Goal: Information Seeking & Learning: Learn about a topic

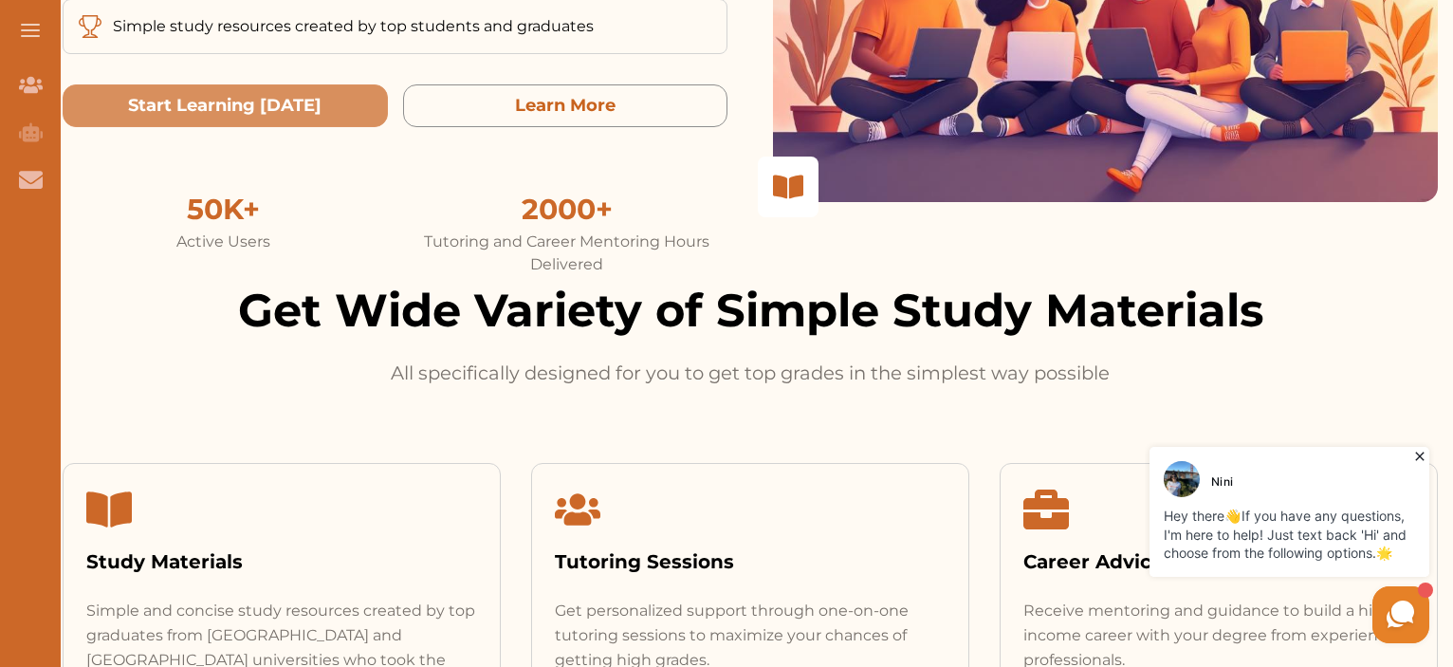
scroll to position [495, 0]
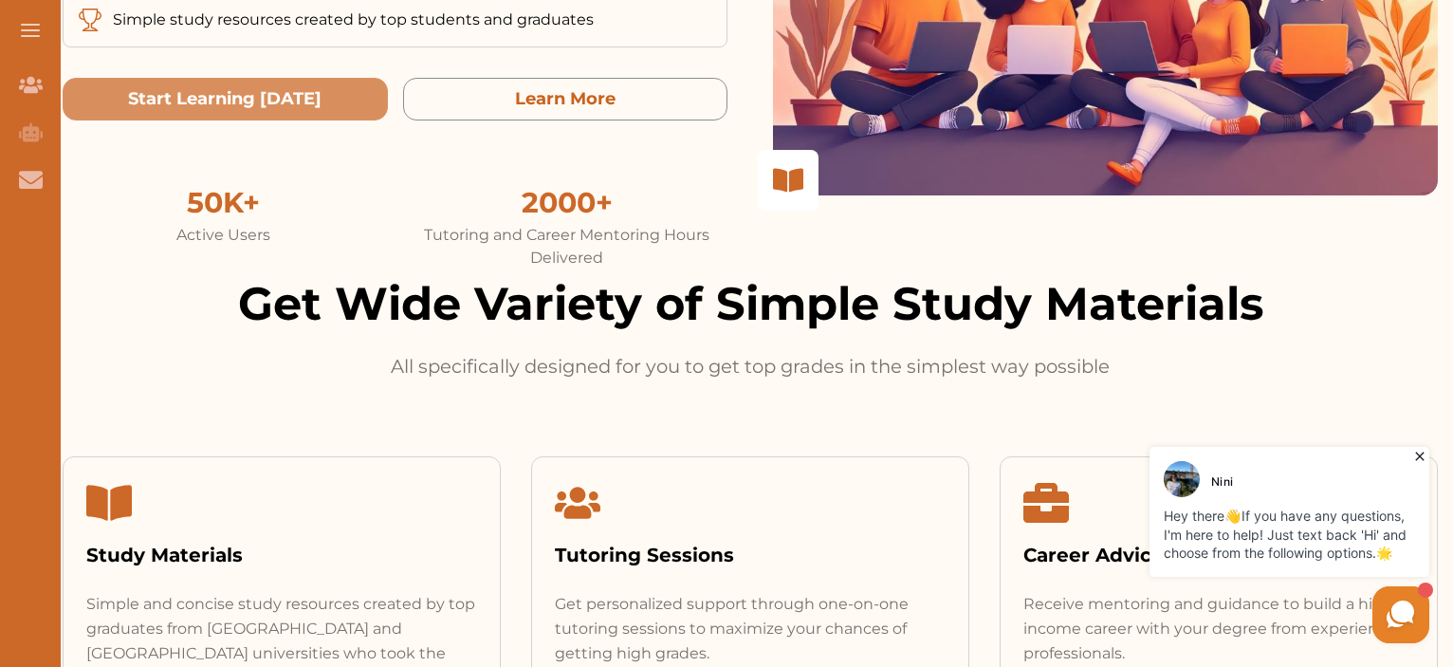
click at [1413, 455] on icon at bounding box center [1419, 456] width 19 height 19
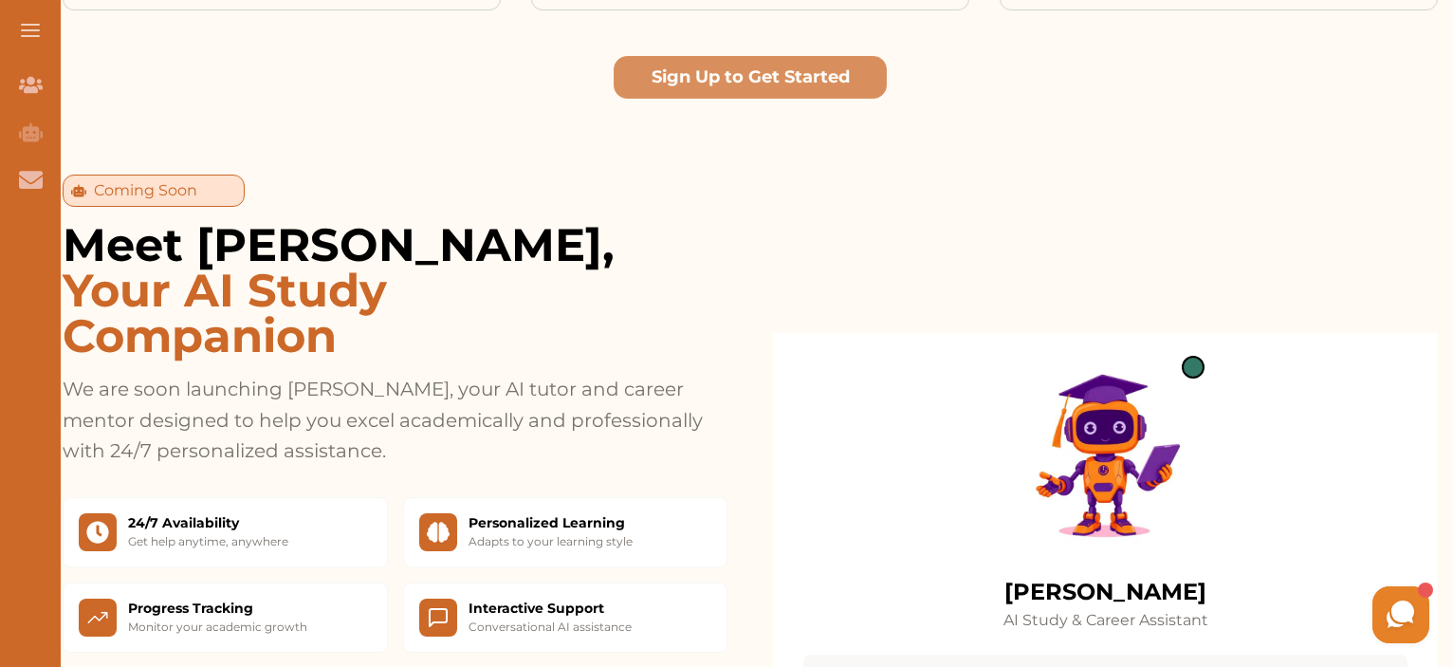
scroll to position [1335, 0]
click at [618, 111] on section "Coming Soon Meet [PERSON_NAME], Your AI Study Companion We are soon launching […" at bounding box center [749, 558] width 1405 height 918
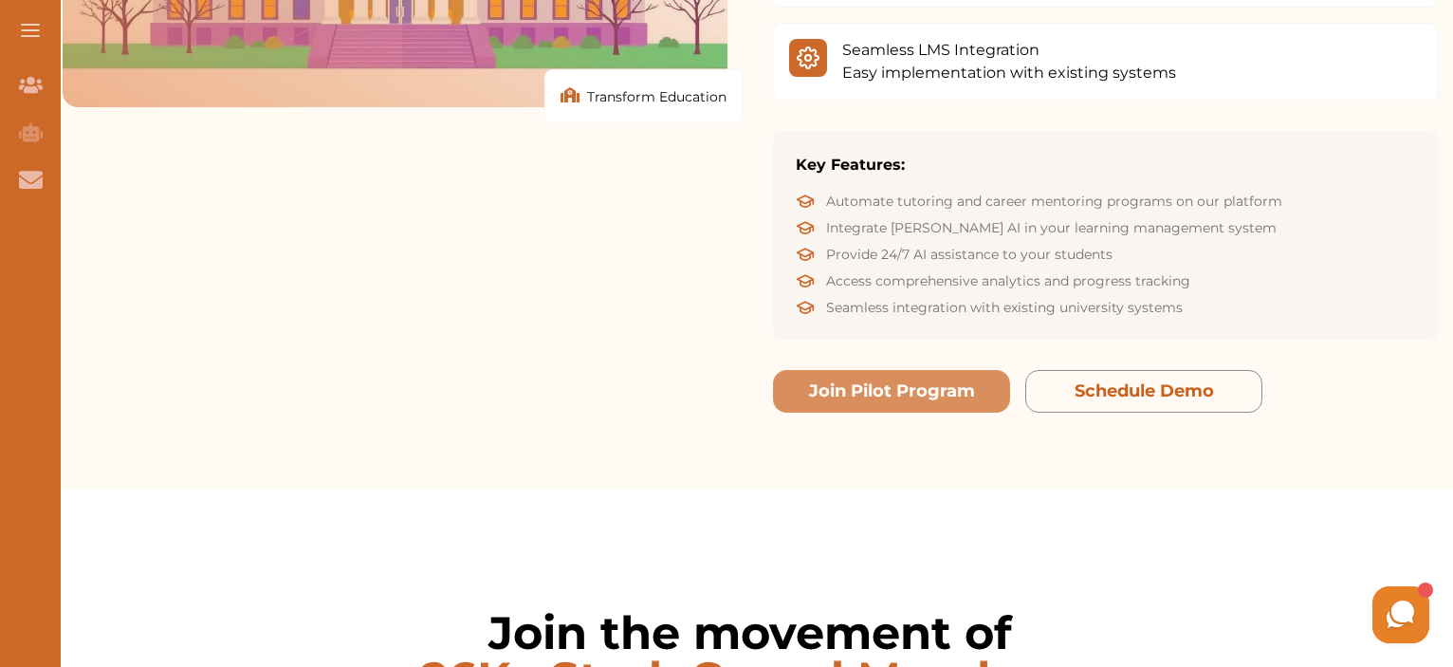
scroll to position [3003, 0]
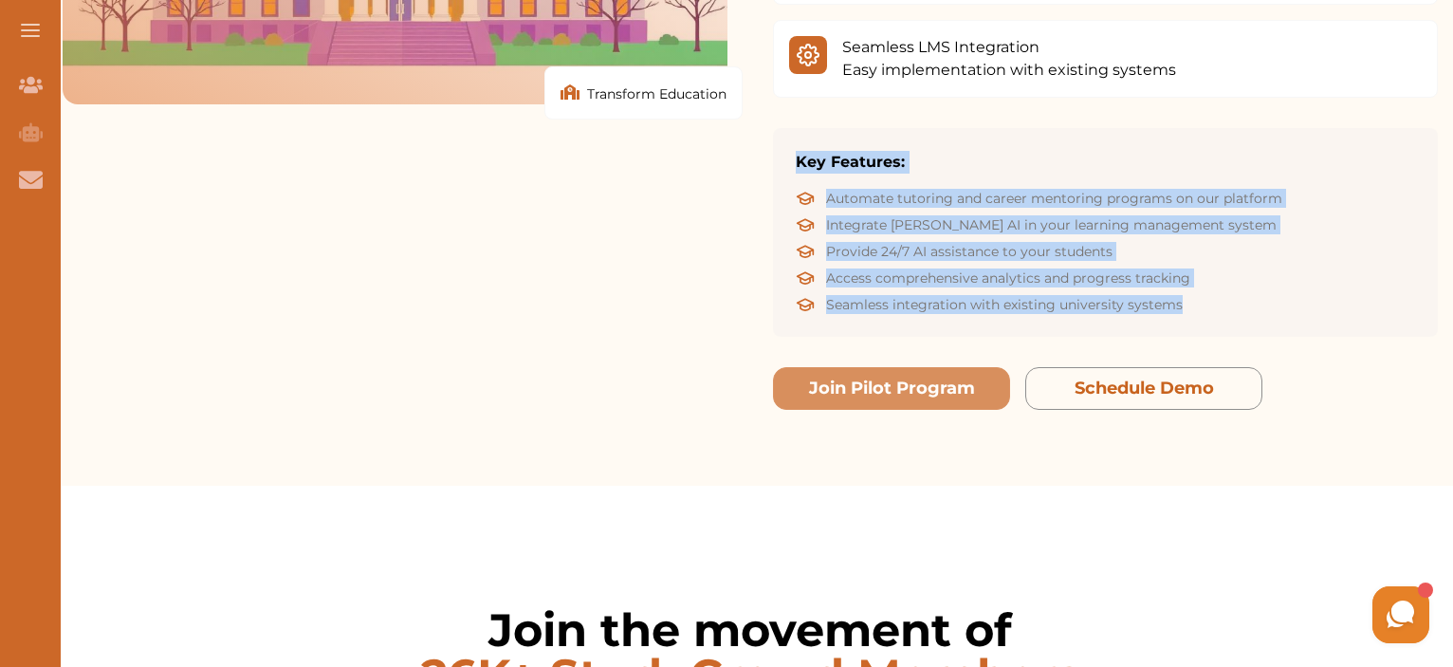
drag, startPoint x: 1180, startPoint y: 276, endPoint x: 778, endPoint y: 138, distance: 424.9
click at [778, 138] on div "Key Features: Automate tutoring and career mentoring programs on our platform I…" at bounding box center [1105, 232] width 665 height 209
click at [804, 151] on h3 "Key Features:" at bounding box center [1105, 162] width 619 height 23
drag, startPoint x: 799, startPoint y: 135, endPoint x: 1215, endPoint y: 238, distance: 428.0
click at [1234, 280] on div "Key Features: Automate tutoring and career mentoring programs on our platform I…" at bounding box center [1105, 232] width 665 height 209
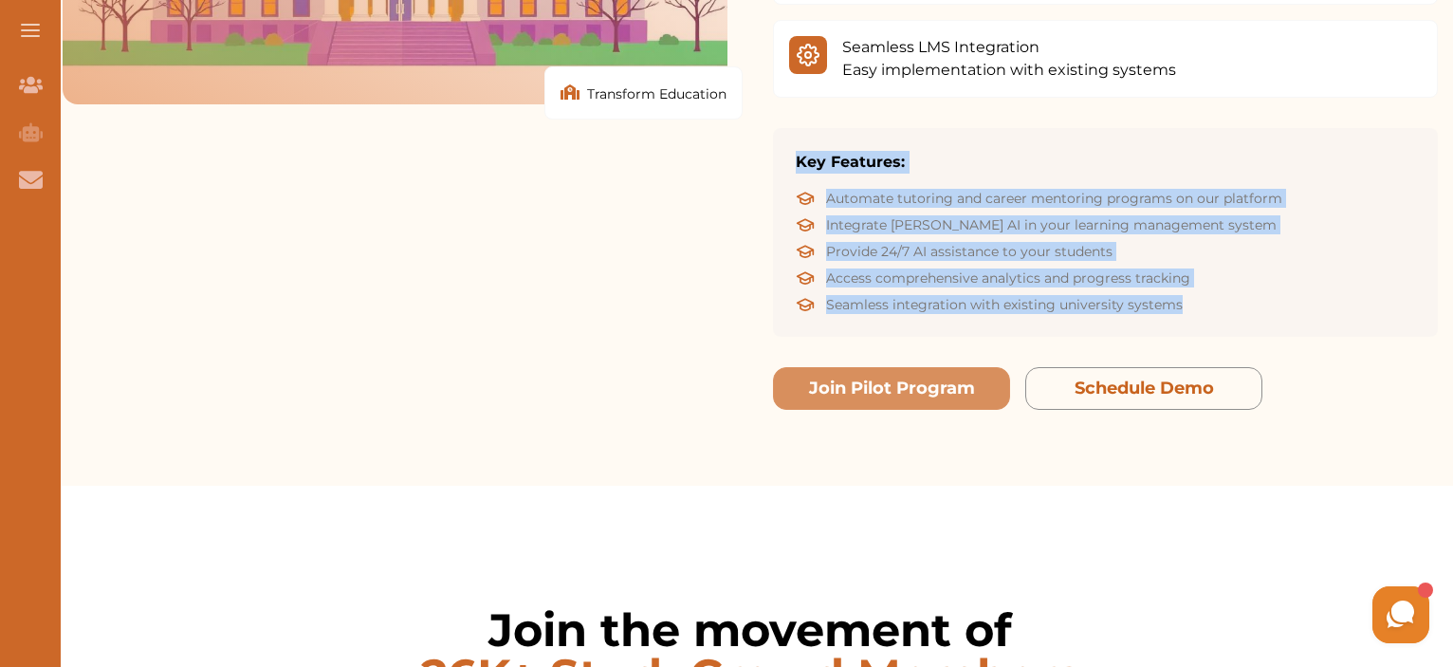
click at [1196, 295] on li "Seamless integration with existing university systems" at bounding box center [1105, 304] width 619 height 19
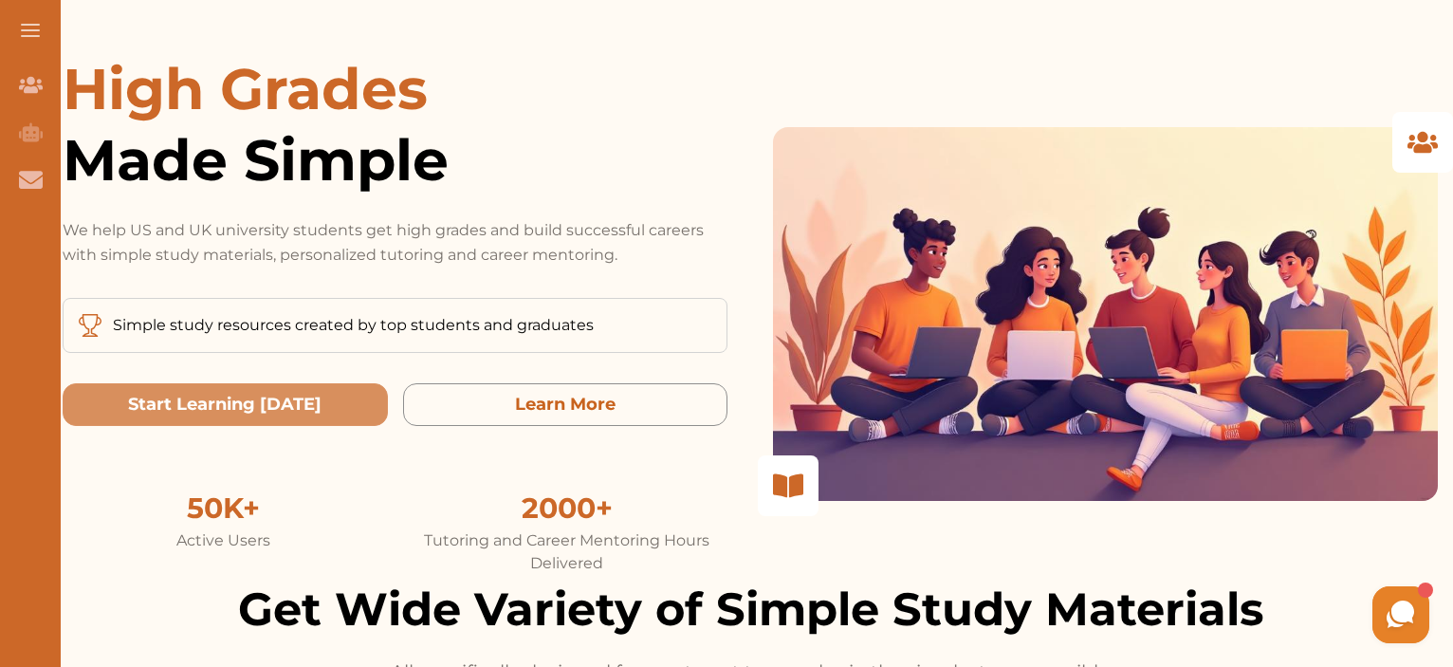
scroll to position [0, 0]
